Goal: Information Seeking & Learning: Check status

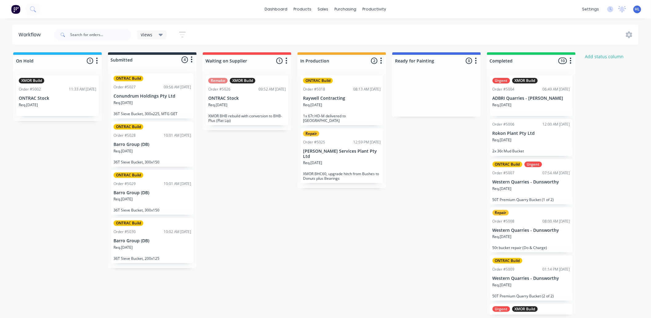
click at [287, 146] on div "On Hold 1 Status colour #1FB6FF hex #1FB6FF Save Cancel Notifications Email SMS…" at bounding box center [374, 183] width 759 height 262
click at [295, 227] on div "On Hold 1 Status colour #1FB6FF hex #1FB6FF Save Cancel Notifications Email SMS…" at bounding box center [374, 183] width 759 height 262
click at [159, 34] on icon at bounding box center [161, 34] width 4 height 7
click at [159, 33] on icon at bounding box center [161, 34] width 4 height 7
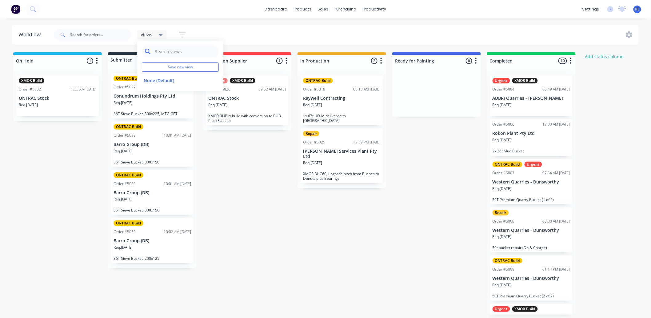
click at [170, 56] on input "text" at bounding box center [184, 51] width 61 height 12
click at [191, 65] on button "Save new view" at bounding box center [180, 66] width 77 height 9
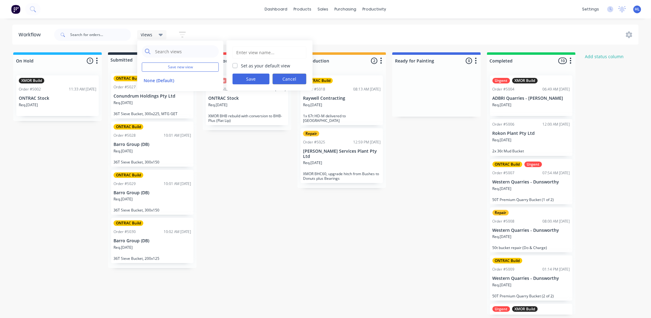
click at [286, 81] on button "Cancel" at bounding box center [290, 79] width 34 height 11
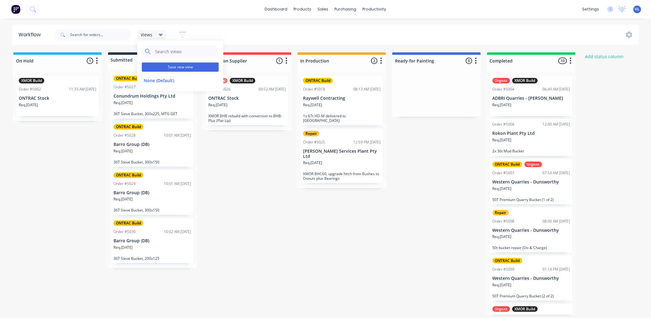
click at [183, 68] on button "Save new view" at bounding box center [180, 66] width 77 height 9
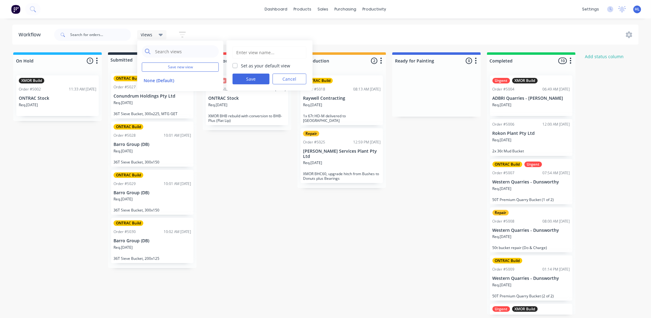
click at [257, 55] on input "text" at bounding box center [269, 53] width 67 height 12
type input "Default"
drag, startPoint x: 246, startPoint y: 76, endPoint x: 251, endPoint y: 67, distance: 9.9
click at [248, 74] on button "Save" at bounding box center [251, 79] width 37 height 11
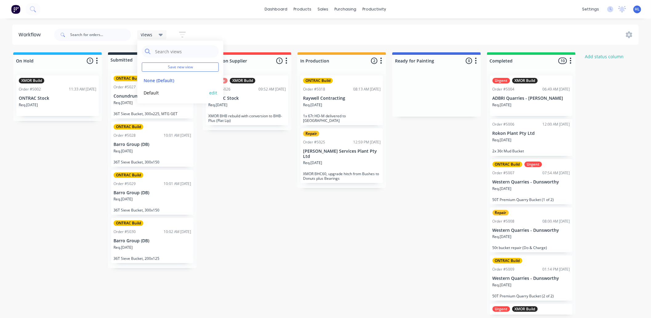
click at [211, 94] on button "edit" at bounding box center [213, 93] width 8 height 6
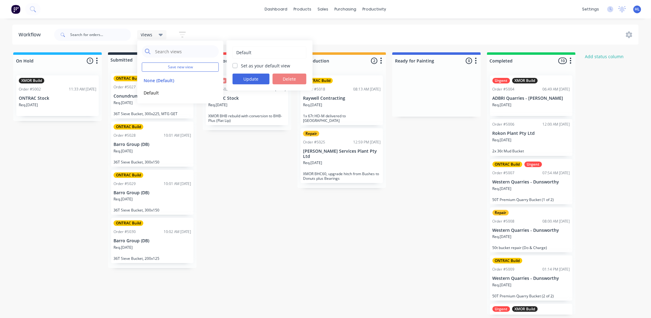
click at [257, 64] on label "Set as your default view" at bounding box center [265, 65] width 49 height 6
click at [238, 64] on input "Set as your default view" at bounding box center [235, 65] width 5 height 6
checkbox input "true"
click at [243, 76] on button "Update" at bounding box center [251, 79] width 37 height 11
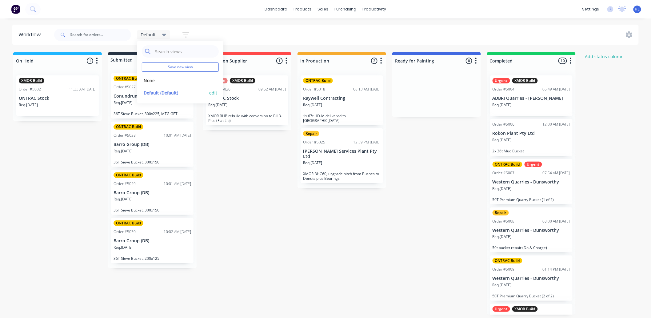
click at [211, 94] on button "edit" at bounding box center [213, 93] width 8 height 6
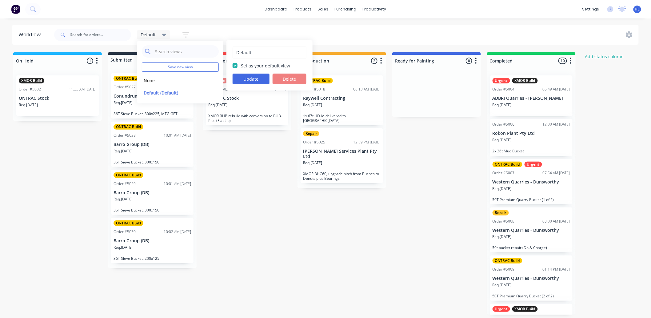
click at [250, 49] on input "Default" at bounding box center [269, 53] width 67 height 12
drag, startPoint x: 255, startPoint y: 51, endPoint x: 179, endPoint y: 51, distance: 76.0
click at [170, 39] on div "Default Save new view None edit Default (Default) edit Default Set as your defa…" at bounding box center [153, 34] width 33 height 9
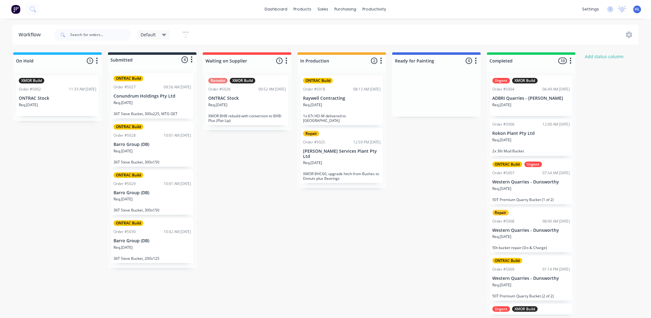
click at [154, 29] on div "Default Save new view None edit Default (Default) edit Show/Hide statuses Show …" at bounding box center [166, 35] width 59 height 12
click at [157, 35] on div "Default" at bounding box center [154, 35] width 26 height 6
click at [217, 94] on button "edit" at bounding box center [213, 93] width 8 height 6
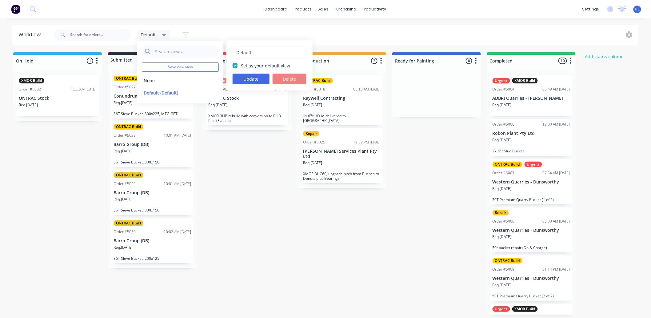
drag, startPoint x: 256, startPoint y: 52, endPoint x: 236, endPoint y: 54, distance: 20.1
click at [236, 54] on input "Default" at bounding box center [269, 53] width 67 height 12
type input "Workshop"
click at [251, 76] on button "Update" at bounding box center [251, 79] width 37 height 11
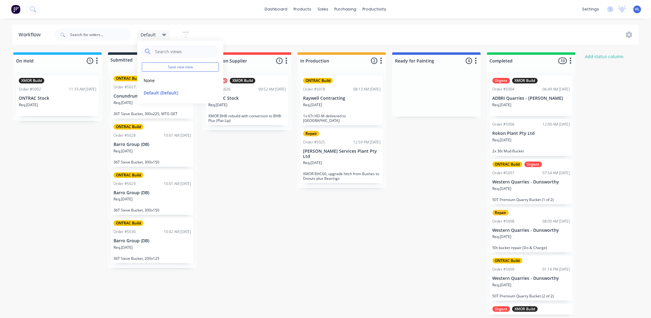
click at [227, 26] on div "Default Save new view None edit Default (Default) edit Show/Hide statuses Show …" at bounding box center [346, 35] width 586 height 18
click at [157, 36] on div "Default" at bounding box center [154, 35] width 26 height 6
click at [167, 80] on button "None" at bounding box center [175, 80] width 66 height 7
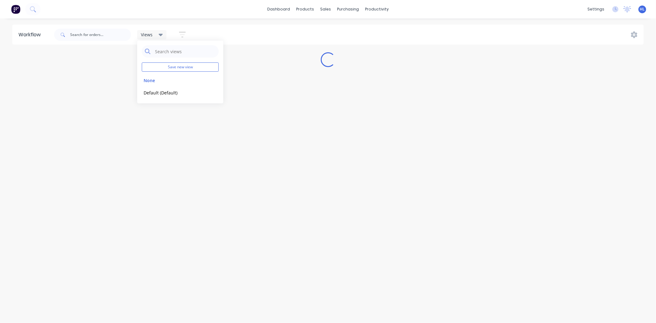
click at [157, 32] on div "Views" at bounding box center [152, 35] width 22 height 6
click at [161, 39] on div "Views Save new view None edit Default (Default) edit Show/Hide statuses Show li…" at bounding box center [164, 35] width 55 height 12
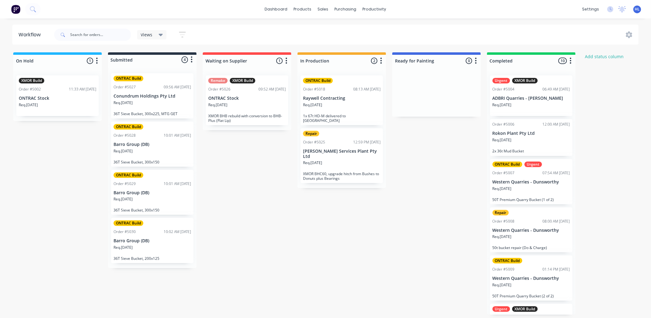
click at [155, 27] on div "Views Save new view None edit Default (Default) edit Show/Hide statuses Show li…" at bounding box center [123, 35] width 140 height 18
click at [158, 31] on div "Views" at bounding box center [152, 34] width 30 height 9
click at [213, 93] on button "edit" at bounding box center [213, 93] width 8 height 6
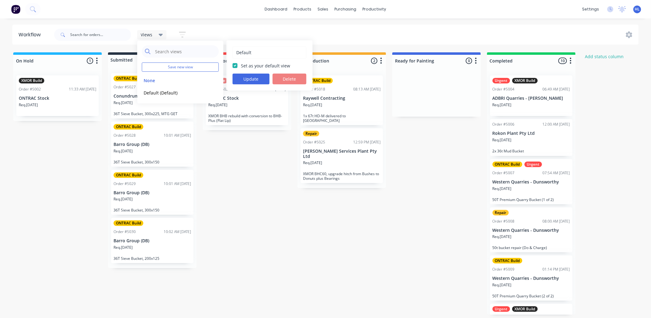
drag, startPoint x: 250, startPoint y: 53, endPoint x: 199, endPoint y: 54, distance: 50.8
click at [167, 39] on div "Views Save new view None edit Default (Default) edit Default Set as your defaul…" at bounding box center [152, 34] width 30 height 9
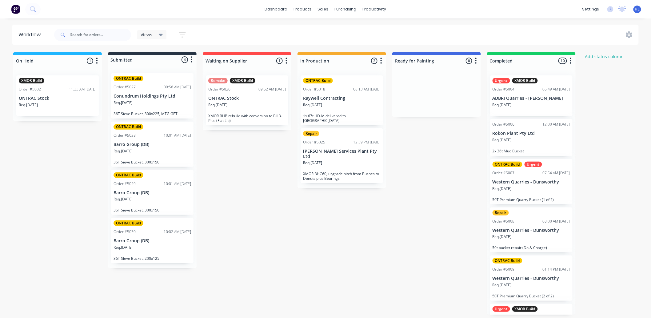
click at [163, 32] on div "Views" at bounding box center [152, 34] width 30 height 9
click at [214, 92] on button "edit" at bounding box center [213, 93] width 8 height 6
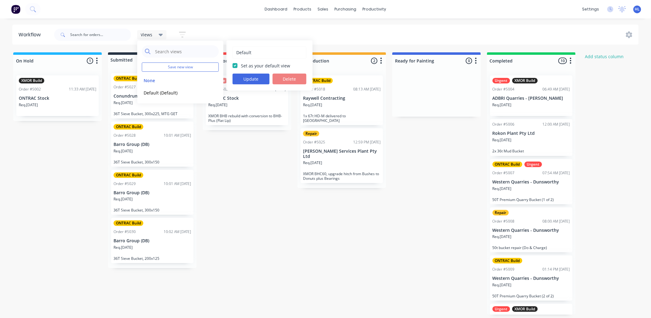
click at [255, 50] on input "Default" at bounding box center [269, 53] width 67 height 12
type input "DProduction"
click at [255, 77] on button "Update" at bounding box center [251, 79] width 37 height 11
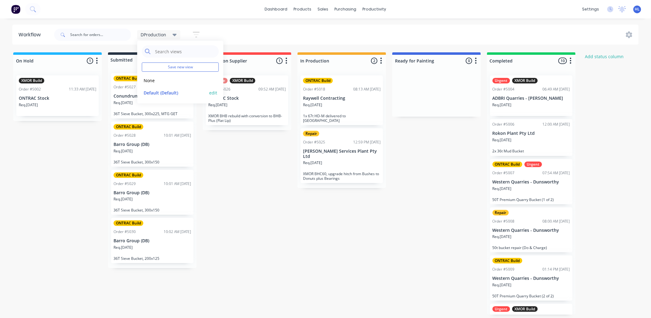
click at [215, 93] on button "edit" at bounding box center [213, 93] width 8 height 6
click at [167, 39] on div "DProduction Save new view None edit DProduction (Default) edit Show/Hide status…" at bounding box center [171, 35] width 69 height 12
click at [170, 33] on div "DProduction" at bounding box center [159, 35] width 36 height 6
click at [216, 92] on button "edit" at bounding box center [213, 93] width 8 height 6
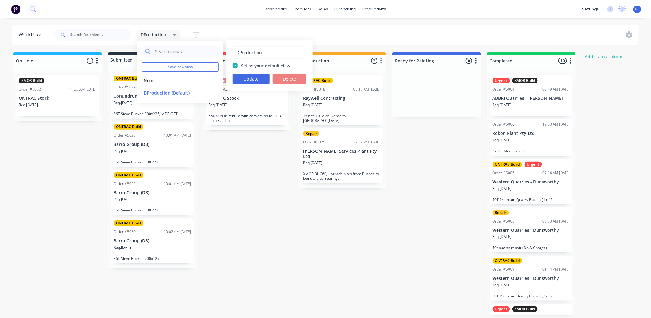
click at [239, 51] on input "DProduction" at bounding box center [269, 53] width 67 height 12
click at [240, 51] on input "DProduction" at bounding box center [269, 53] width 67 height 12
type input "Production"
click at [251, 79] on button "Update" at bounding box center [251, 79] width 37 height 11
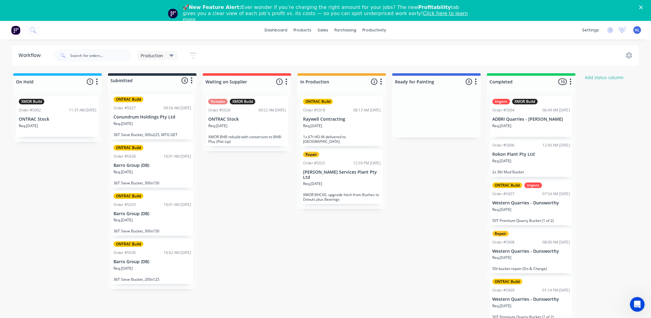
click at [377, 13] on link "Click here to learn more." at bounding box center [325, 16] width 285 height 12
click at [318, 46] on link "Product Catalogue" at bounding box center [334, 50] width 82 height 12
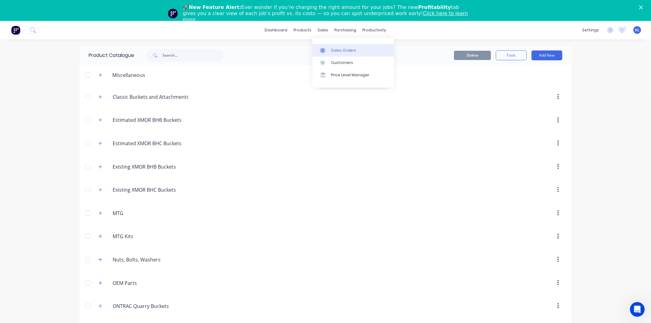
click at [334, 46] on link "Sales Orders" at bounding box center [354, 50] width 82 height 12
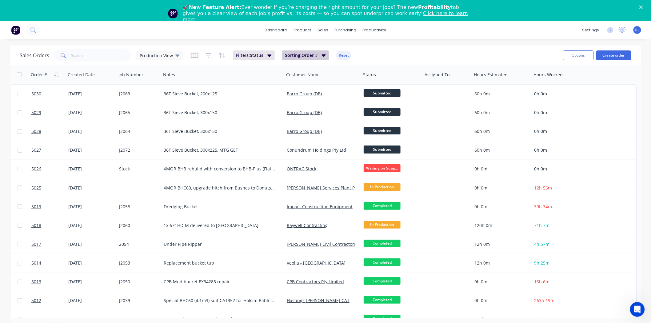
click at [304, 59] on button "Sorting: Order #" at bounding box center [305, 55] width 47 height 10
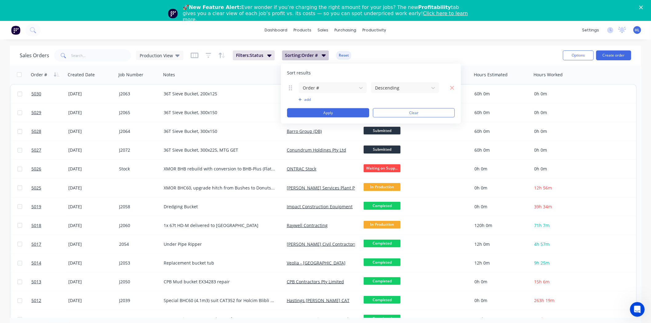
click at [304, 59] on button "Sorting: Order #" at bounding box center [305, 55] width 47 height 10
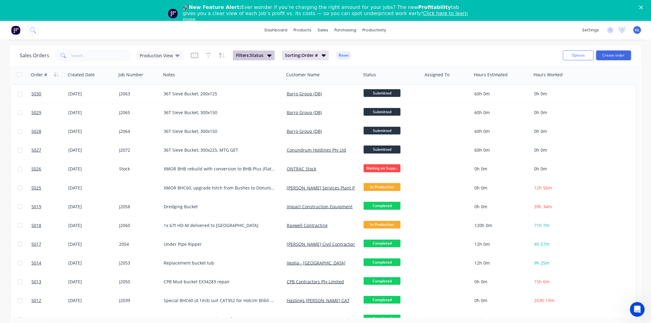
click at [272, 54] on button "Filters: Status" at bounding box center [254, 55] width 42 height 10
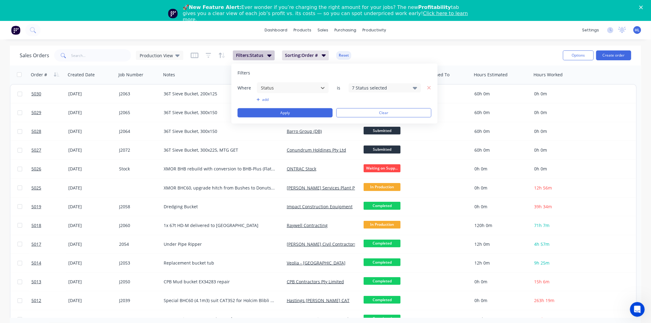
click at [272, 54] on button "Filters: Status" at bounding box center [254, 55] width 42 height 10
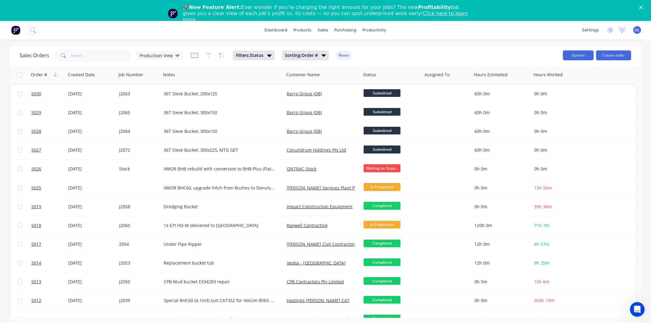
click at [576, 57] on button "Options" at bounding box center [578, 55] width 31 height 10
click at [516, 44] on div "dashboard products sales purchasing productivity dashboard products Product Cat…" at bounding box center [325, 182] width 651 height 323
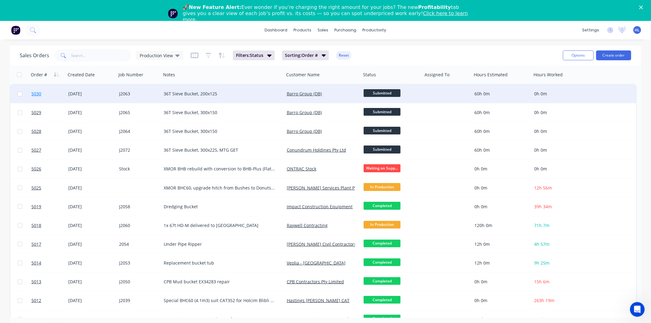
click at [62, 96] on link "5030" at bounding box center [49, 94] width 37 height 18
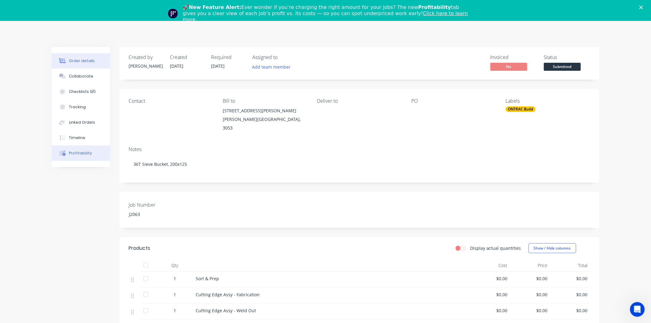
click at [89, 154] on div "Profitability" at bounding box center [80, 153] width 23 height 6
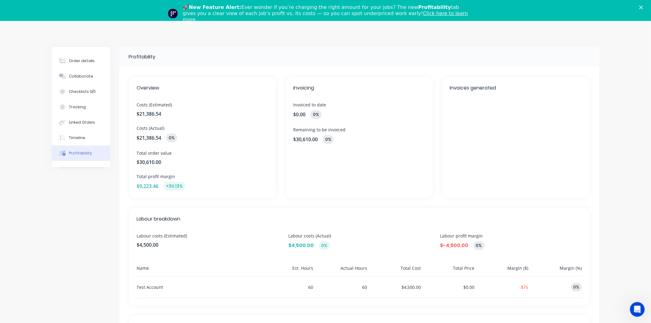
click at [183, 134] on div "$21,386.54 0%" at bounding box center [203, 138] width 132 height 9
click at [140, 59] on div "Profitability" at bounding box center [142, 56] width 27 height 7
click at [78, 62] on div "Order details" at bounding box center [82, 61] width 26 height 6
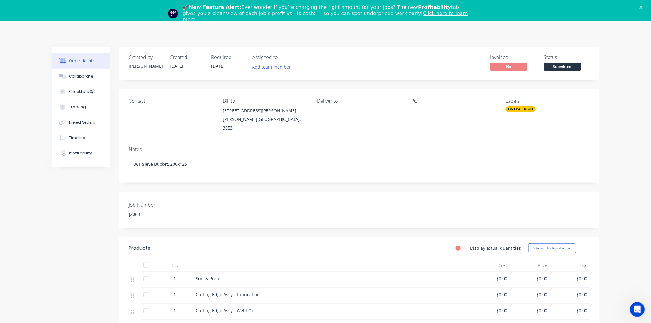
click at [643, 6] on icon "Close" at bounding box center [642, 8] width 4 height 4
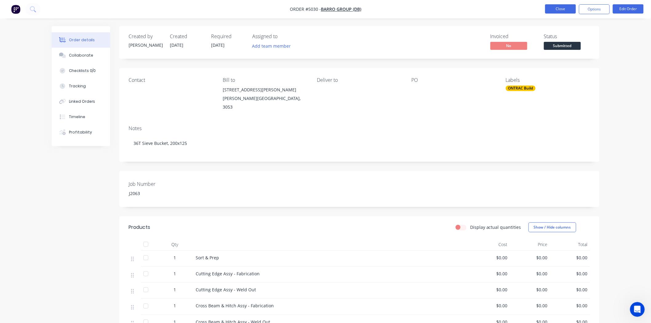
click at [568, 11] on button "Close" at bounding box center [560, 8] width 31 height 9
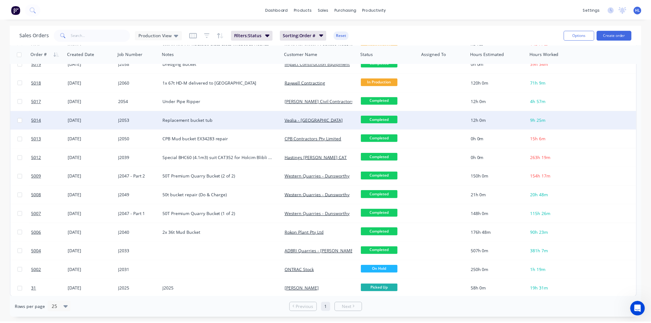
scroll to position [123, 0]
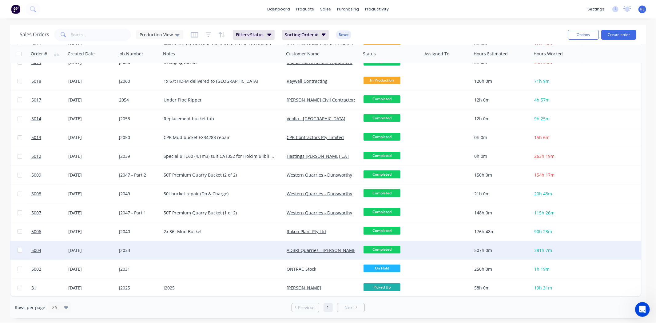
click at [73, 250] on div "[DATE]" at bounding box center [91, 250] width 46 height 6
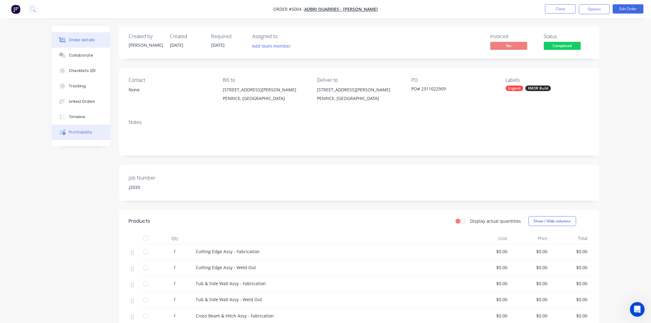
click at [91, 132] on button "Profitability" at bounding box center [81, 132] width 58 height 15
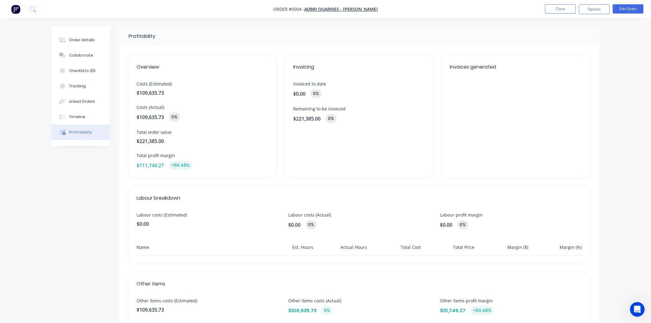
click at [254, 144] on span "$221,385.00" at bounding box center [203, 141] width 132 height 7
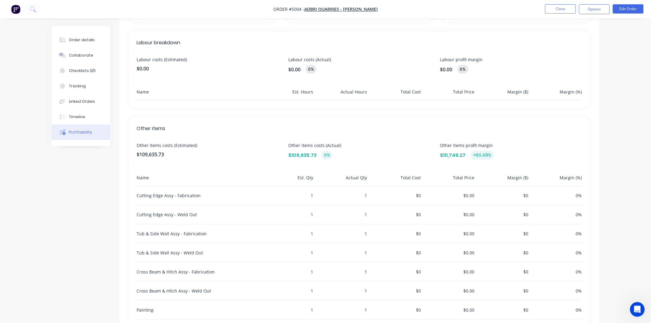
scroll to position [224, 0]
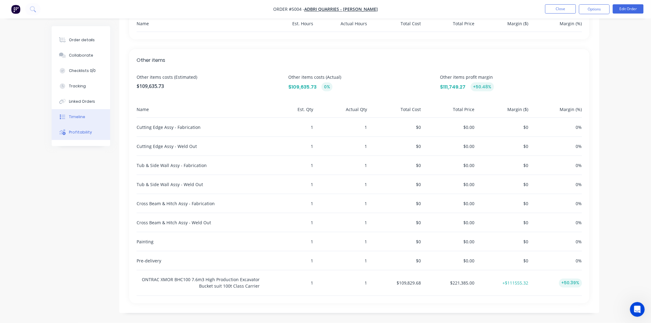
click at [99, 120] on button "Timeline" at bounding box center [81, 116] width 58 height 15
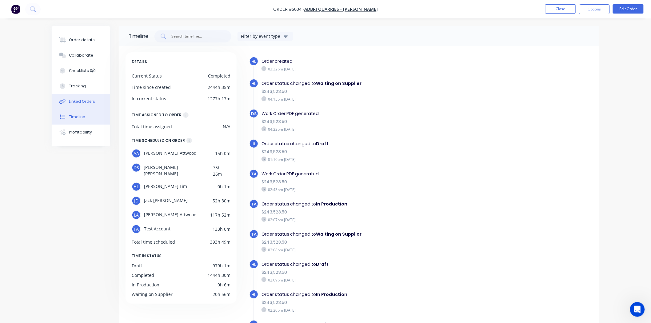
click at [88, 98] on button "Linked Orders" at bounding box center [81, 101] width 58 height 15
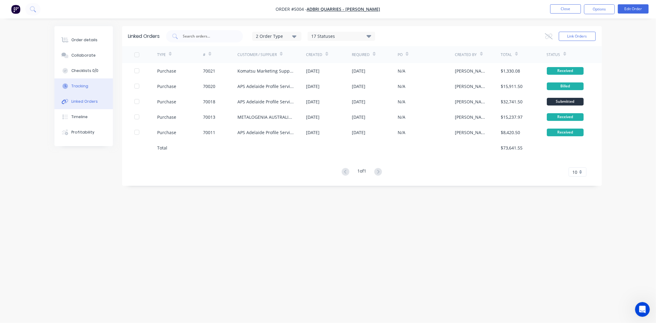
click at [85, 88] on div "Tracking" at bounding box center [79, 86] width 17 height 6
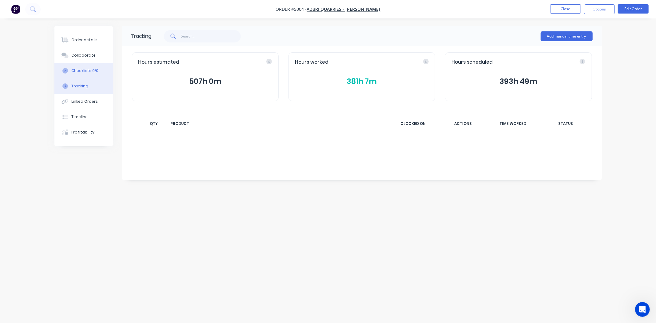
click at [82, 73] on div "Checklists 0/0" at bounding box center [84, 71] width 27 height 6
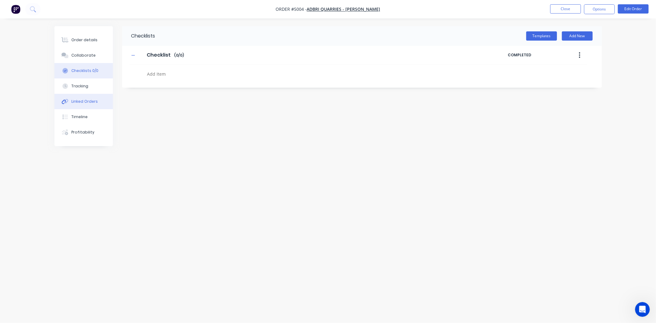
click at [82, 95] on button "Linked Orders" at bounding box center [83, 101] width 58 height 15
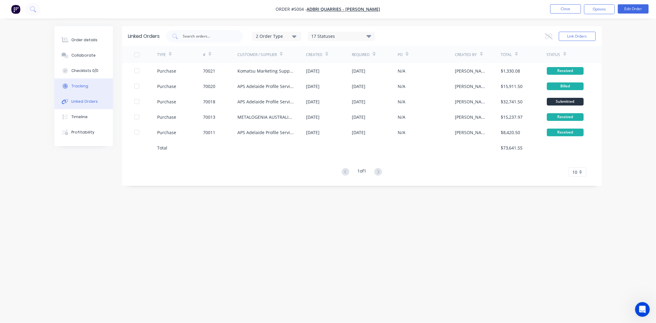
click at [81, 83] on div "Tracking" at bounding box center [79, 86] width 17 height 6
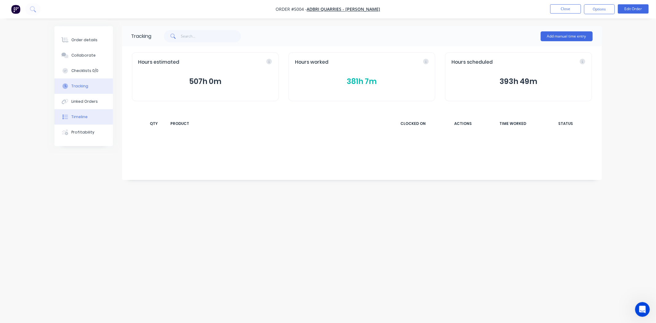
click at [73, 113] on button "Timeline" at bounding box center [83, 116] width 58 height 15
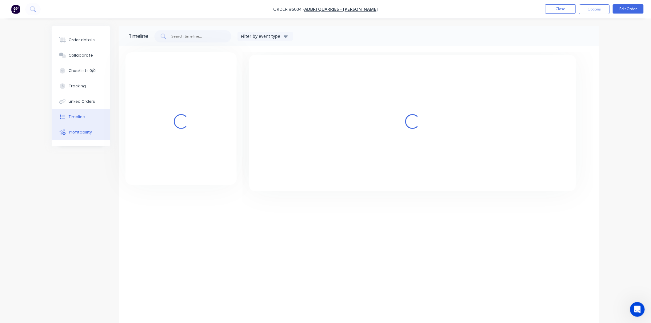
click at [78, 130] on div "Profitability" at bounding box center [80, 133] width 23 height 6
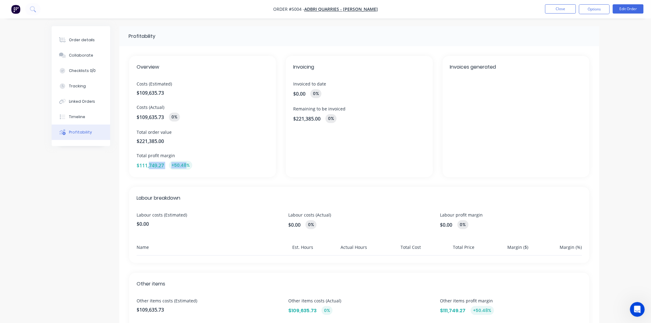
drag, startPoint x: 187, startPoint y: 164, endPoint x: 149, endPoint y: 165, distance: 38.2
click at [149, 165] on div "$111,749.27 +50.48%" at bounding box center [203, 165] width 132 height 9
click at [235, 146] on div "Overview Costs (Estimated) $109,635.73 Costs (Actual) $109,635.73 0% Total orde…" at bounding box center [202, 116] width 147 height 121
click at [352, 64] on span "Invoicing" at bounding box center [359, 66] width 132 height 7
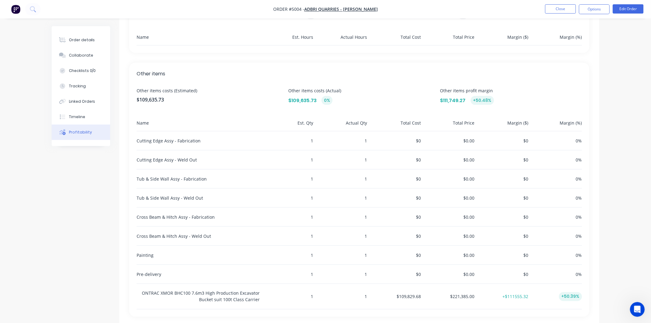
scroll to position [224, 0]
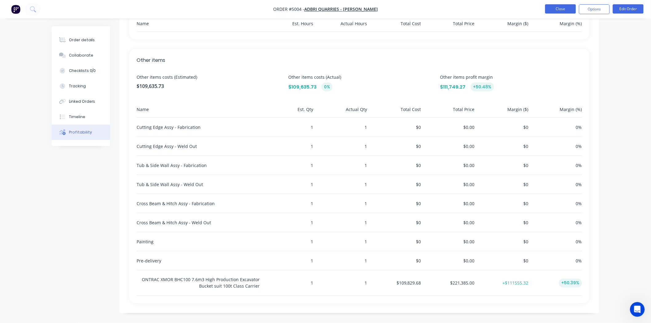
click at [570, 9] on button "Close" at bounding box center [560, 8] width 31 height 9
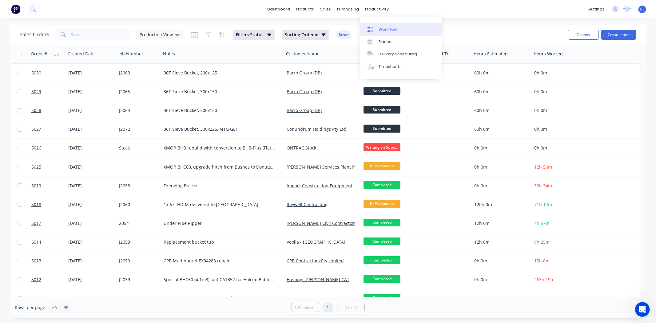
click at [404, 31] on link "Workflow" at bounding box center [401, 29] width 82 height 12
